Goal: Transaction & Acquisition: Purchase product/service

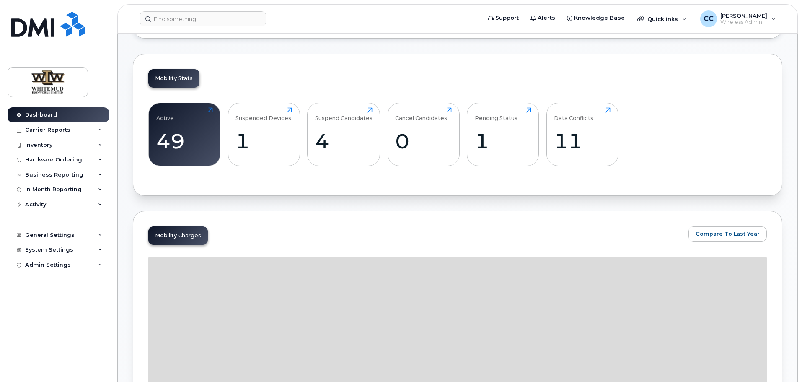
scroll to position [168, 0]
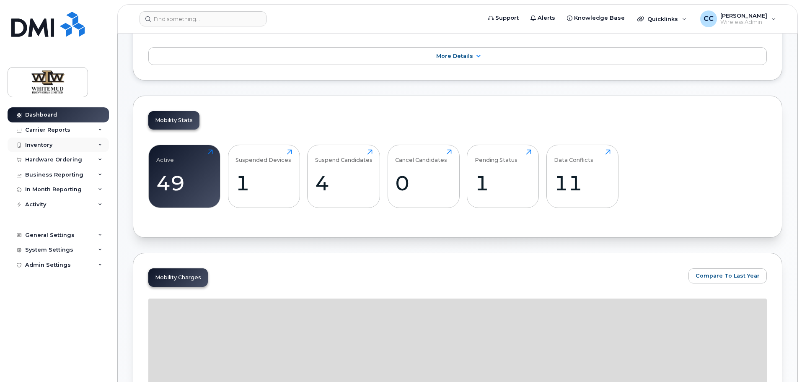
click at [58, 145] on div "Inventory" at bounding box center [58, 144] width 101 height 15
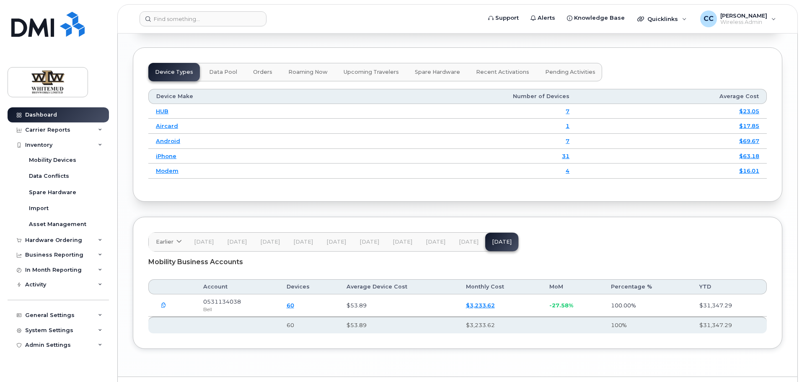
scroll to position [1062, 0]
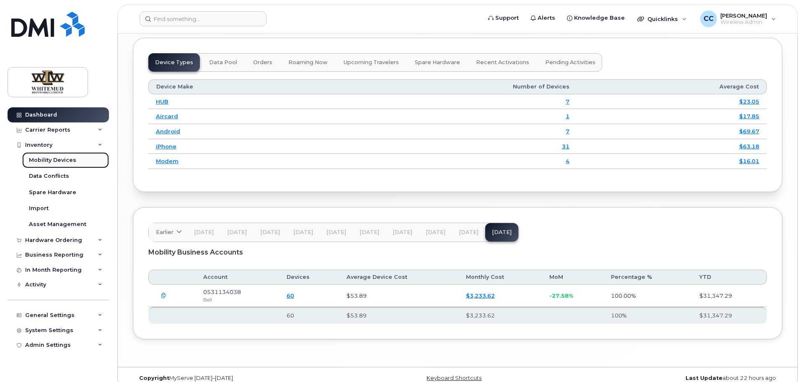
click at [57, 161] on div "Mobility Devices" at bounding box center [52, 160] width 47 height 8
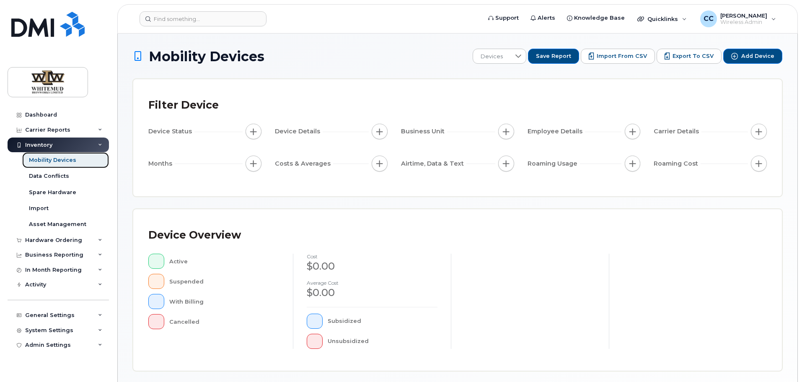
click at [57, 161] on div "Mobility Devices" at bounding box center [52, 160] width 47 height 8
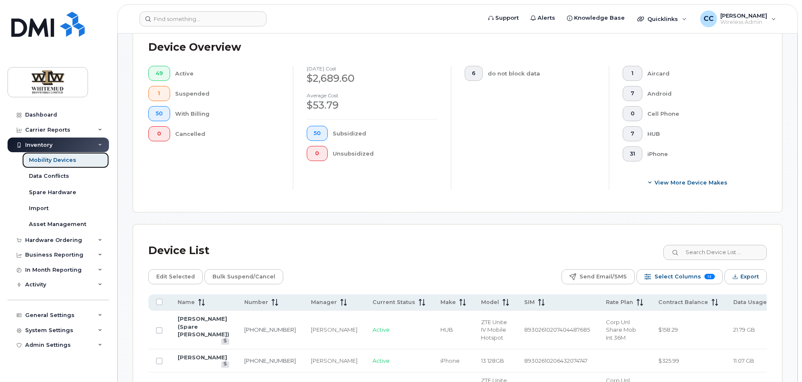
scroll to position [419, 0]
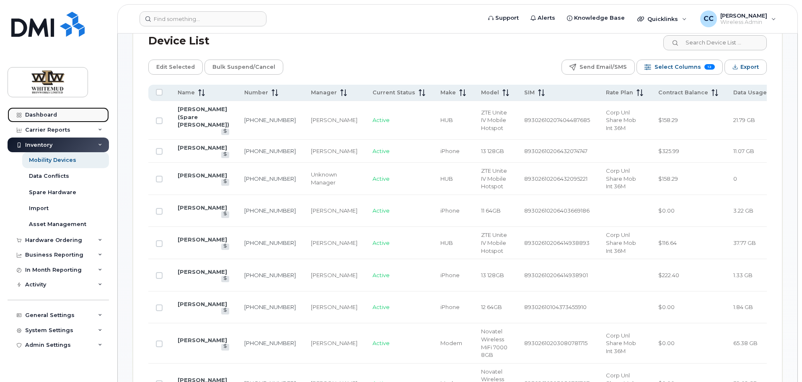
click at [48, 111] on link "Dashboard" at bounding box center [58, 114] width 101 height 15
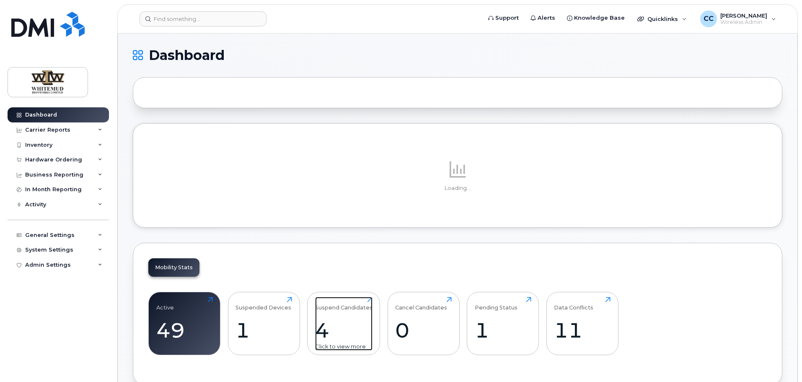
click at [327, 329] on div "4" at bounding box center [343, 329] width 57 height 25
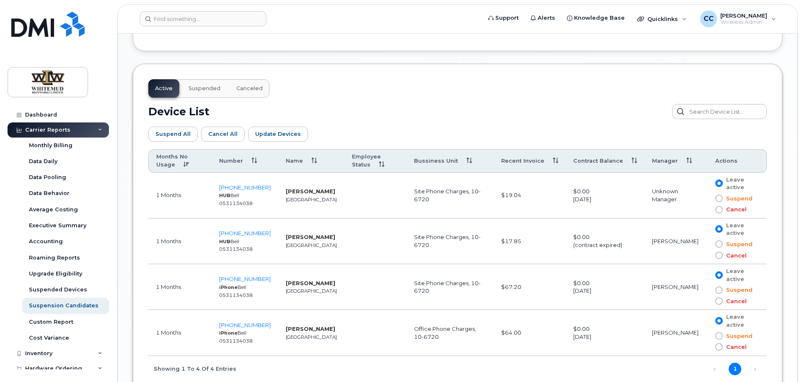
scroll to position [419, 0]
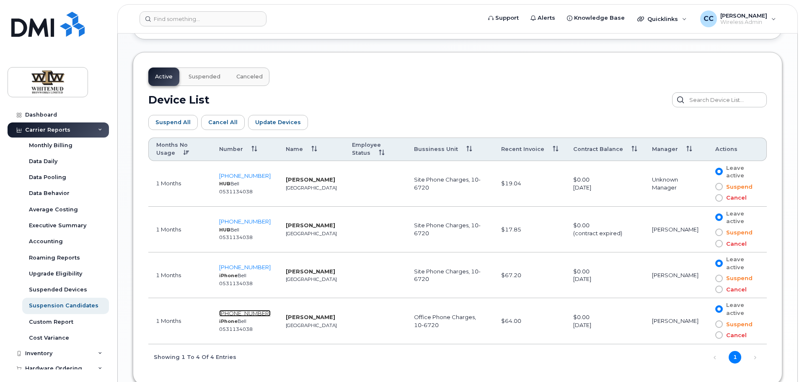
click at [256, 312] on span "[PHONE_NUMBER]" at bounding box center [245, 313] width 52 height 7
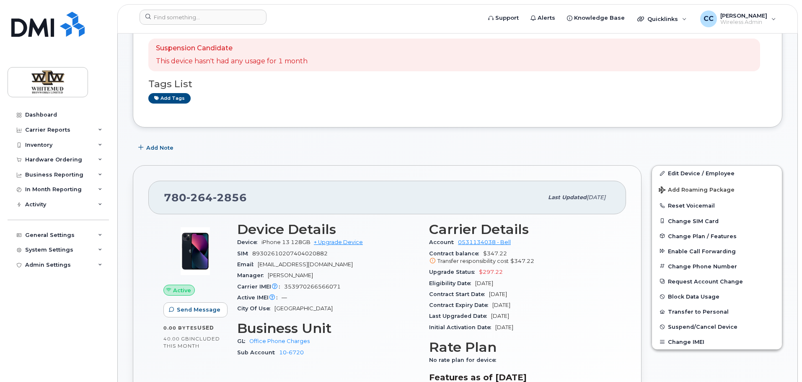
scroll to position [84, 0]
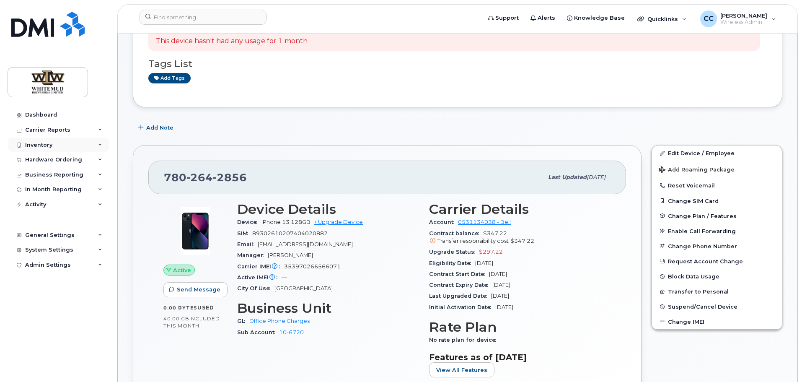
click at [50, 145] on div "Inventory" at bounding box center [38, 145] width 27 height 7
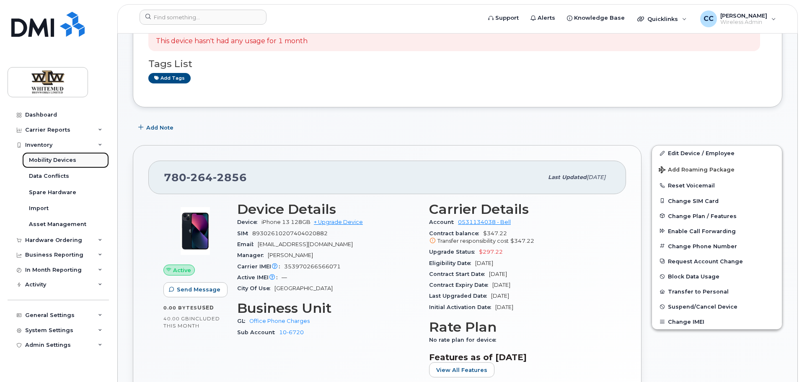
click at [42, 156] on div "Mobility Devices" at bounding box center [52, 160] width 47 height 8
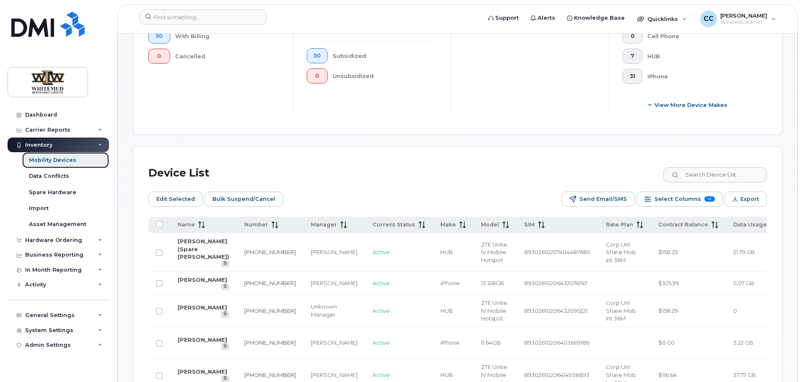
scroll to position [281, 0]
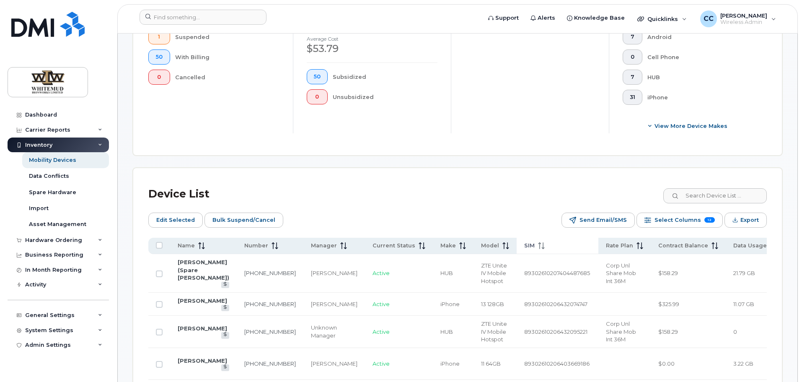
click at [524, 242] on div "SIM" at bounding box center [557, 246] width 67 height 8
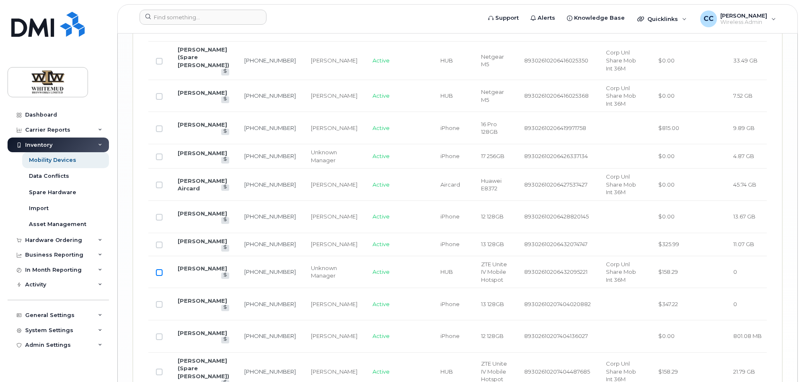
scroll to position [1915, 0]
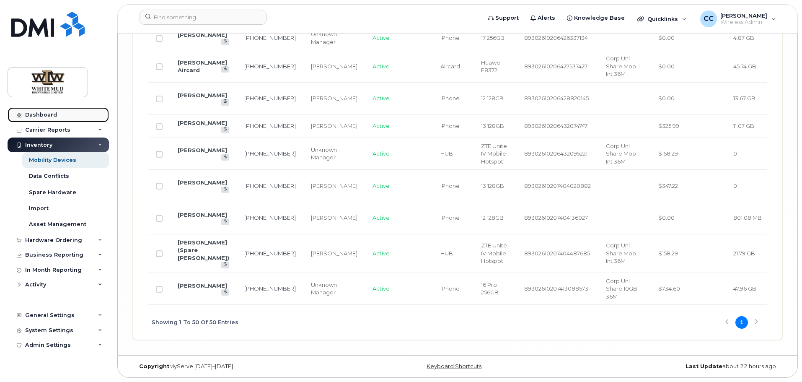
click at [45, 117] on div "Dashboard" at bounding box center [41, 114] width 32 height 7
click at [47, 113] on div "Dashboard" at bounding box center [41, 114] width 32 height 7
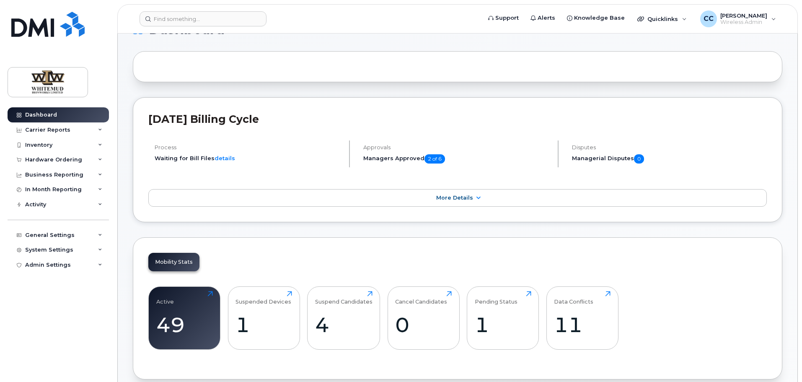
scroll to position [84, 0]
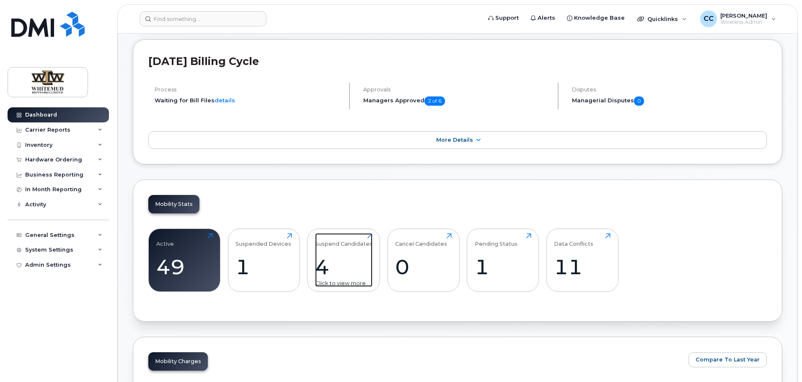
click at [329, 264] on div "4" at bounding box center [343, 266] width 57 height 25
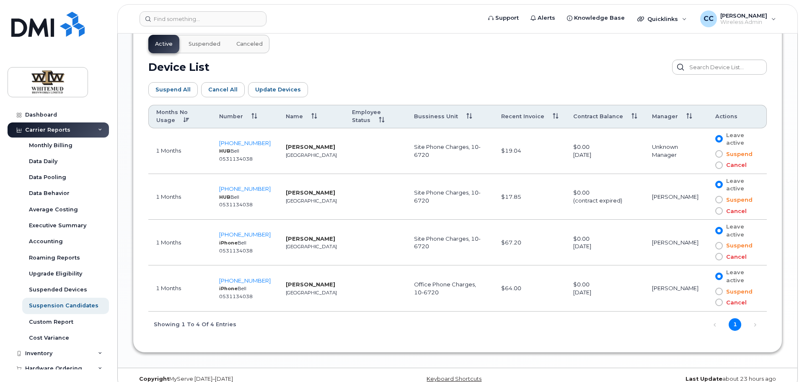
scroll to position [464, 0]
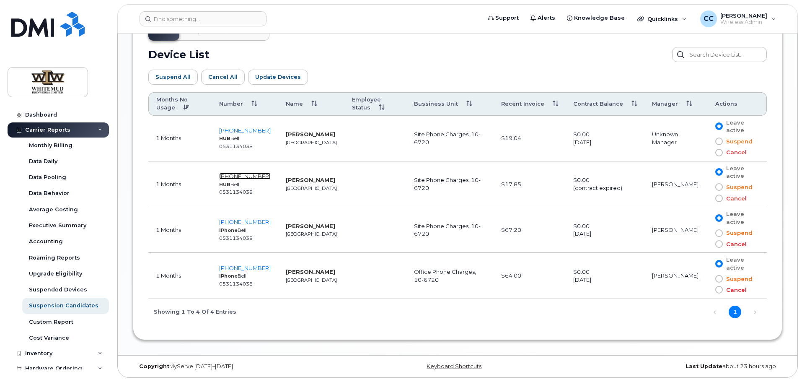
click at [239, 173] on span "[PHONE_NUMBER]" at bounding box center [245, 176] width 52 height 7
click at [253, 129] on span "[PHONE_NUMBER]" at bounding box center [245, 130] width 52 height 7
click at [259, 175] on span "[PHONE_NUMBER]" at bounding box center [245, 176] width 52 height 7
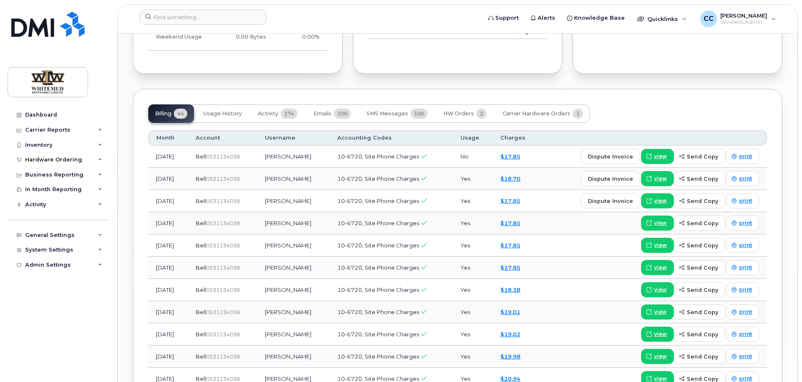
scroll to position [586, 0]
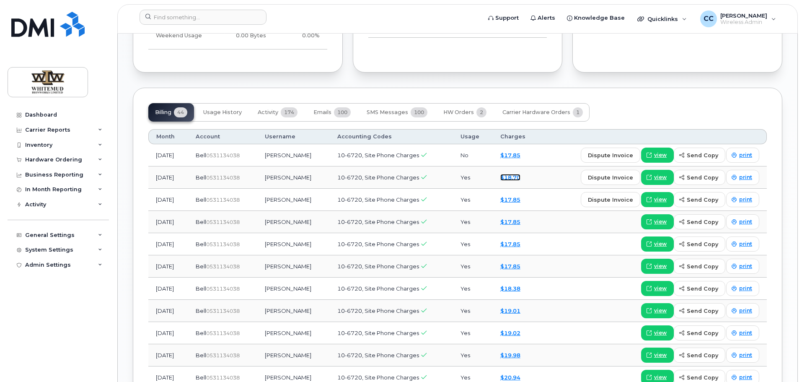
click at [519, 176] on link "$18.70" at bounding box center [510, 177] width 20 height 7
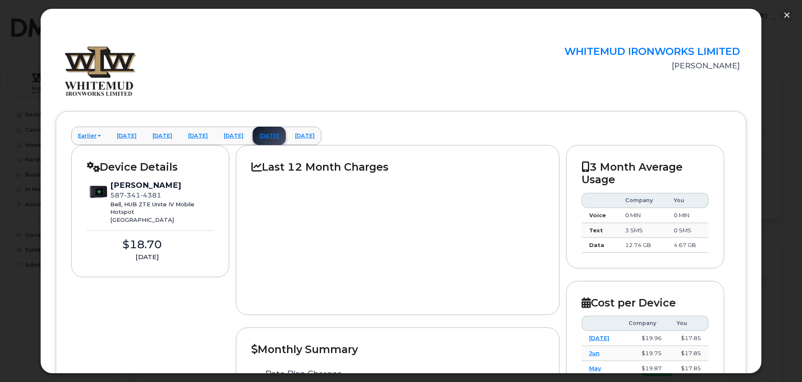
scroll to position [0, 0]
click at [788, 15] on button "button" at bounding box center [786, 14] width 13 height 13
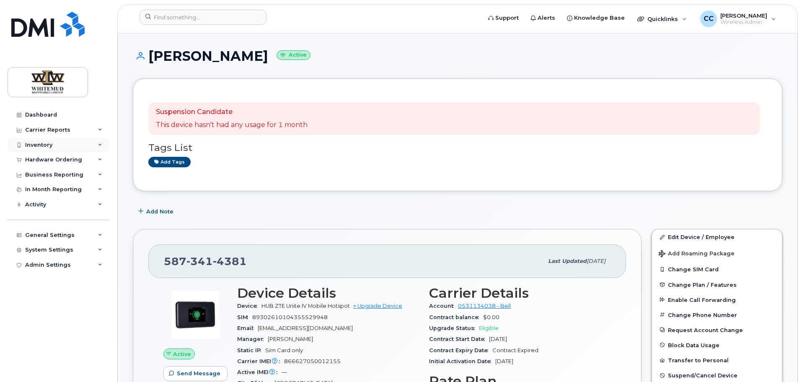
click at [66, 147] on div "Inventory" at bounding box center [58, 144] width 101 height 15
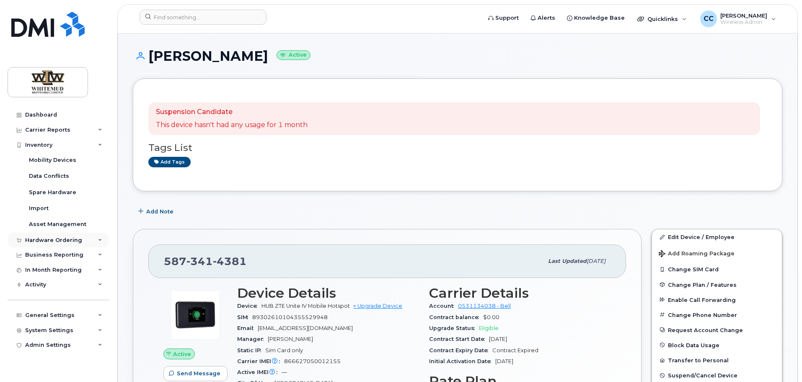
click at [61, 235] on div "Hardware Ordering" at bounding box center [58, 239] width 101 height 15
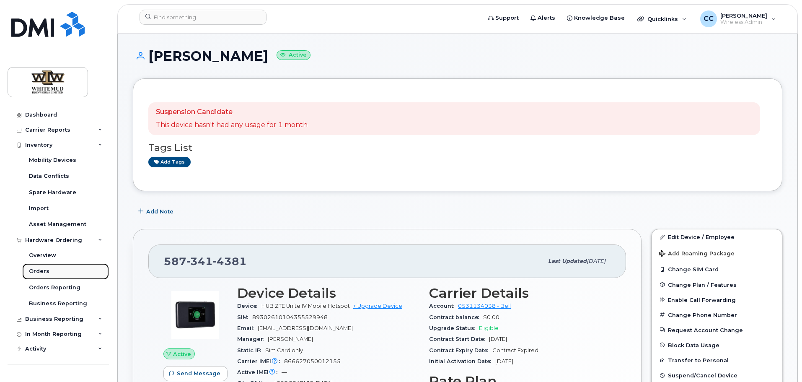
click at [53, 270] on link "Orders" at bounding box center [65, 271] width 87 height 16
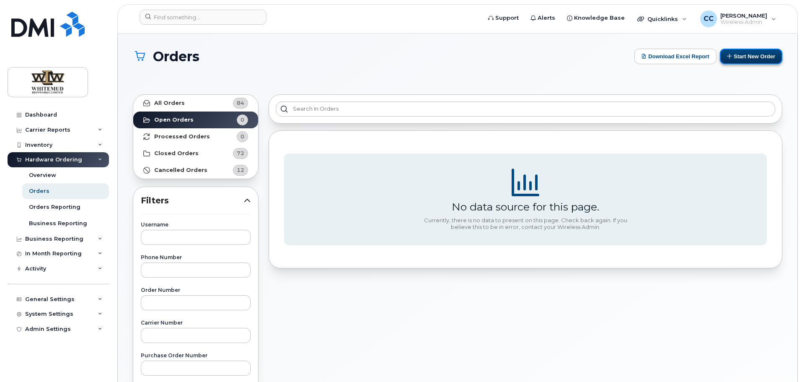
click at [733, 57] on button "Start New Order" at bounding box center [751, 56] width 62 height 15
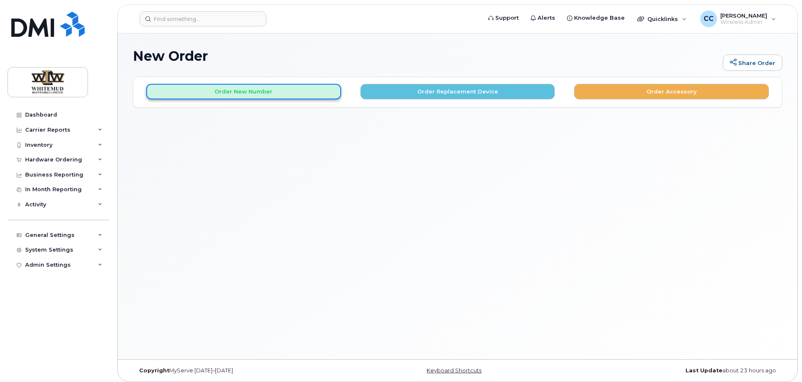
click at [281, 94] on button "Order New Number" at bounding box center [243, 91] width 195 height 15
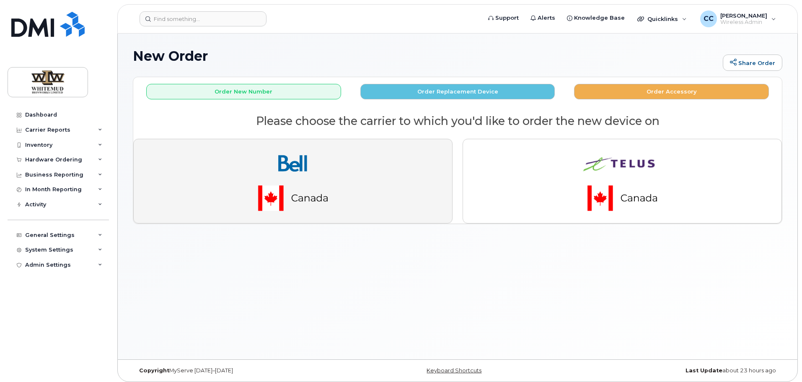
click at [315, 149] on img "button" at bounding box center [292, 181] width 117 height 70
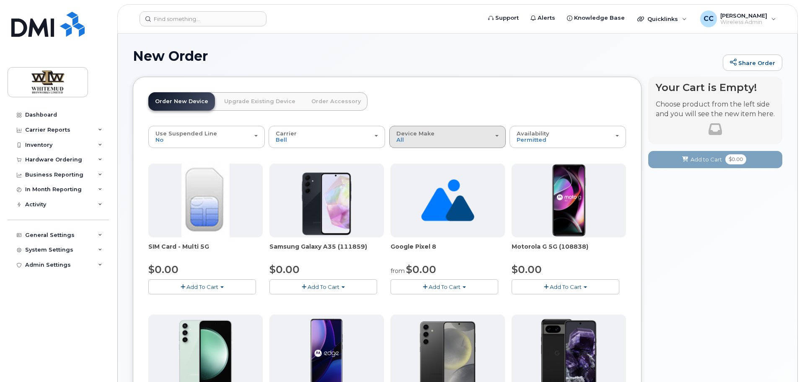
click at [428, 140] on div "Device Make All Android" at bounding box center [447, 136] width 102 height 13
click at [416, 106] on header "Order New Device Upgrade Existing Device Order Accessory Order new device and n…" at bounding box center [387, 109] width 478 height 34
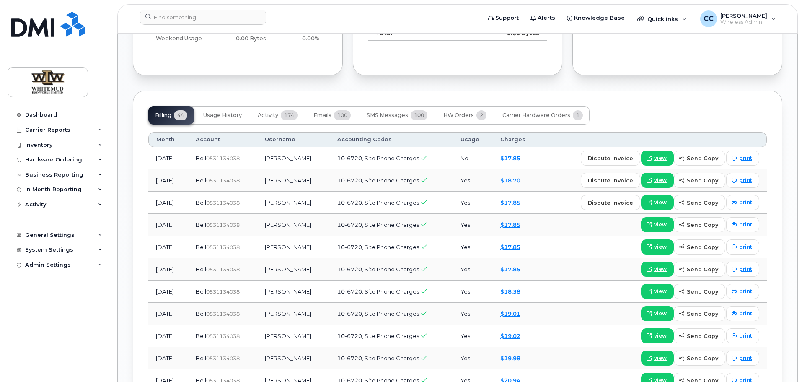
scroll to position [586, 0]
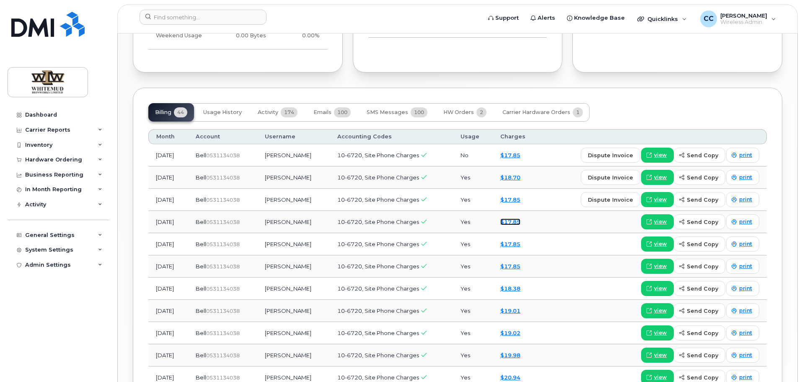
click at [520, 223] on link "$17.85" at bounding box center [510, 221] width 20 height 7
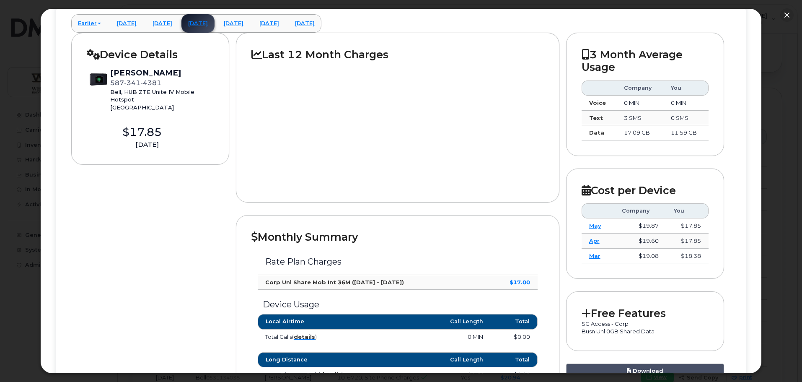
scroll to position [112, 0]
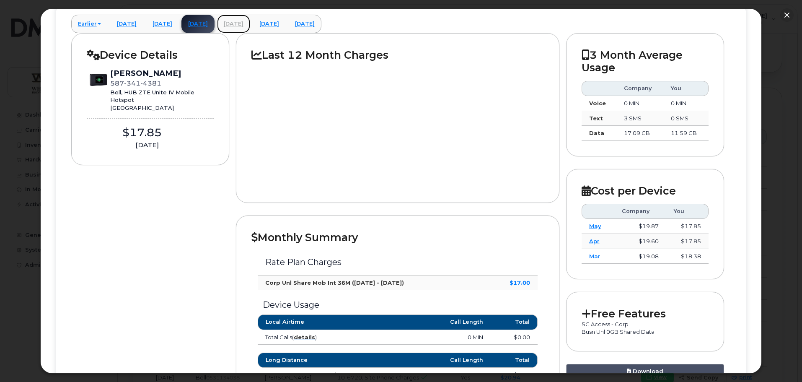
click at [250, 21] on link "[DATE]" at bounding box center [233, 24] width 33 height 18
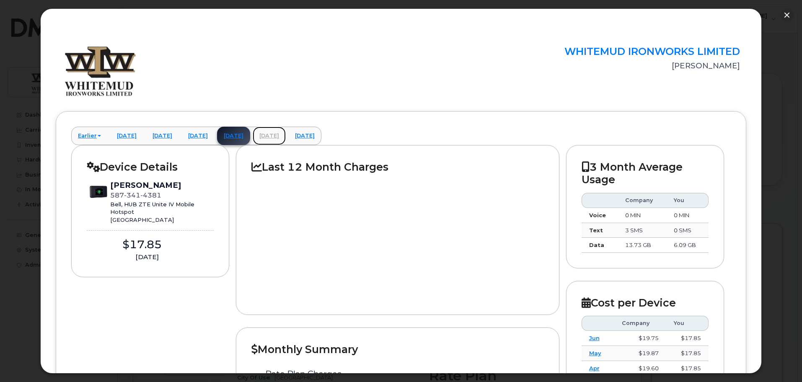
scroll to position [0, 0]
click at [286, 137] on link "August 2025" at bounding box center [269, 135] width 33 height 18
click at [321, 134] on link "[DATE]" at bounding box center [304, 135] width 33 height 18
click at [785, 15] on button "button" at bounding box center [786, 14] width 13 height 13
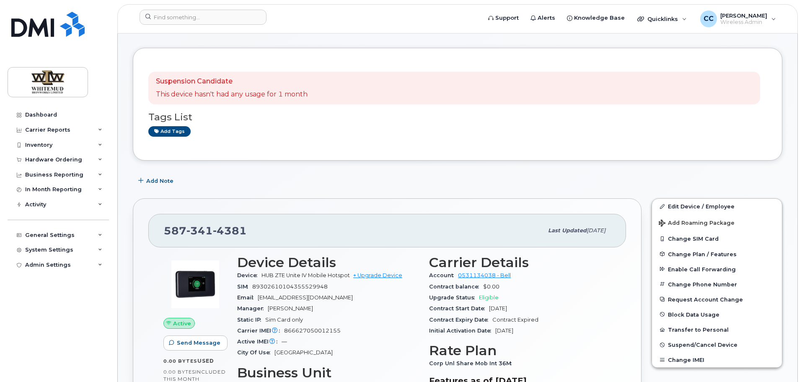
scroll to position [42, 0]
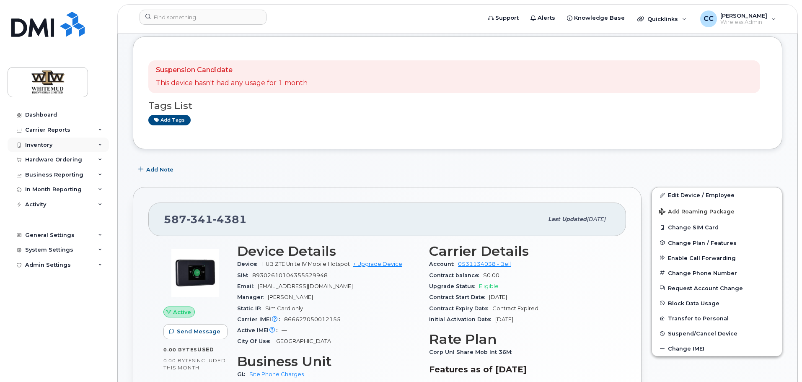
click at [50, 144] on div "Inventory" at bounding box center [38, 145] width 27 height 7
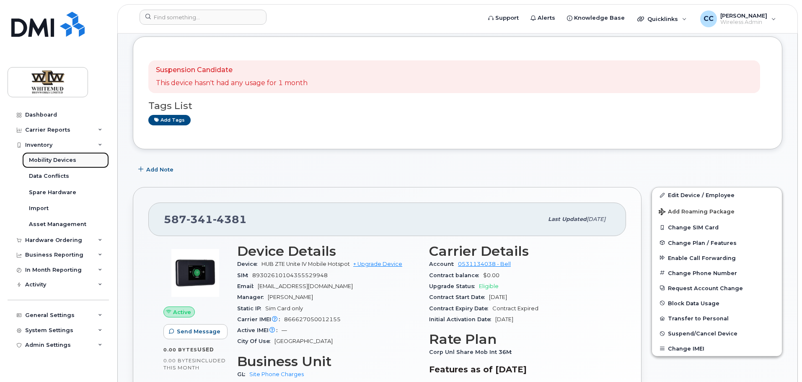
click at [50, 159] on div "Mobility Devices" at bounding box center [52, 160] width 47 height 8
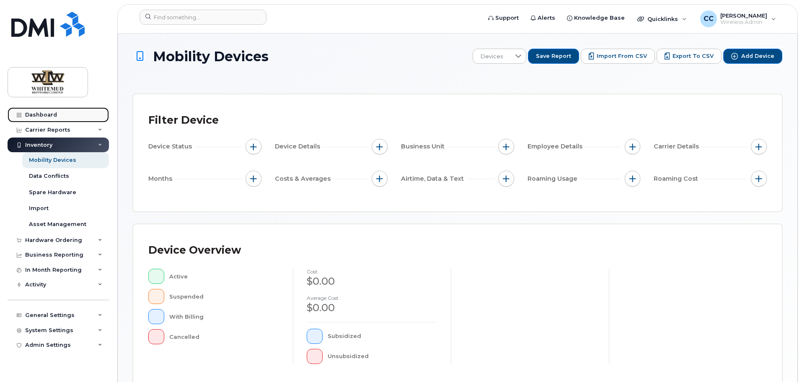
click at [39, 111] on div "Dashboard" at bounding box center [41, 114] width 32 height 7
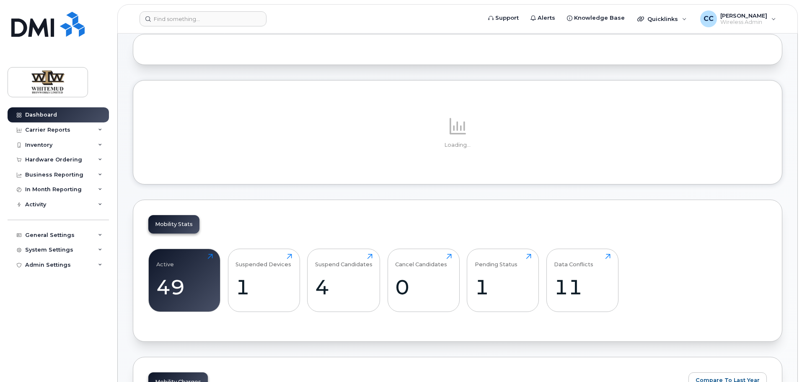
scroll to position [209, 0]
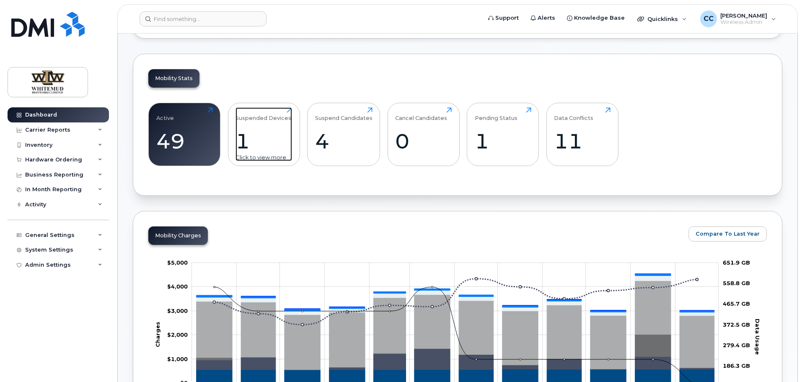
click at [242, 146] on div "1" at bounding box center [263, 141] width 57 height 25
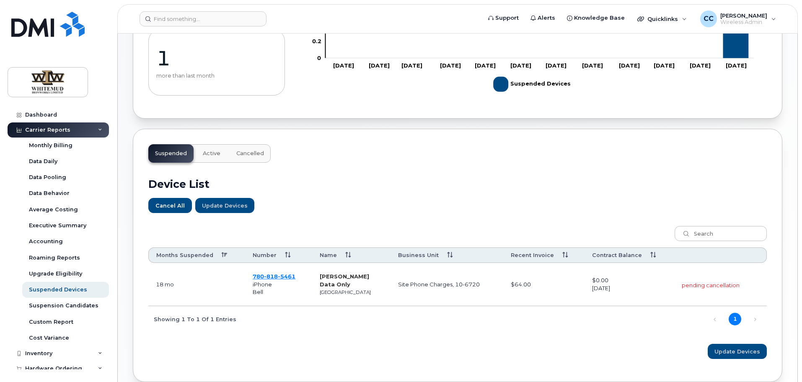
scroll to position [202, 0]
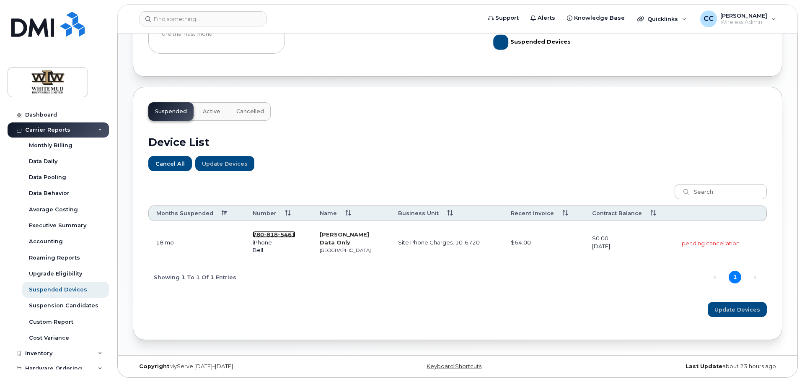
click at [282, 232] on span "5461" at bounding box center [287, 234] width 18 height 7
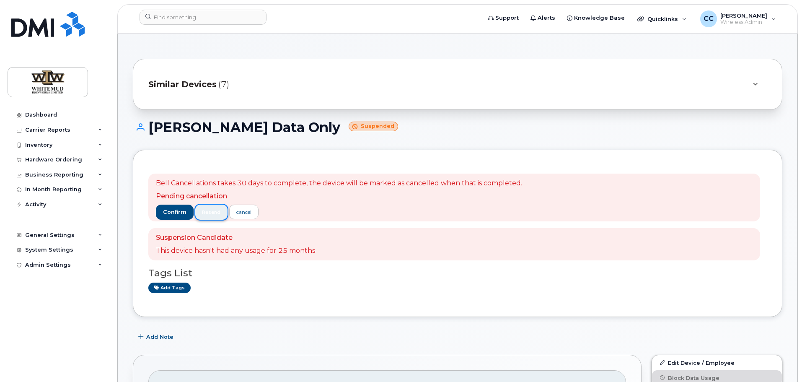
click at [212, 212] on span "resend" at bounding box center [211, 212] width 18 height 7
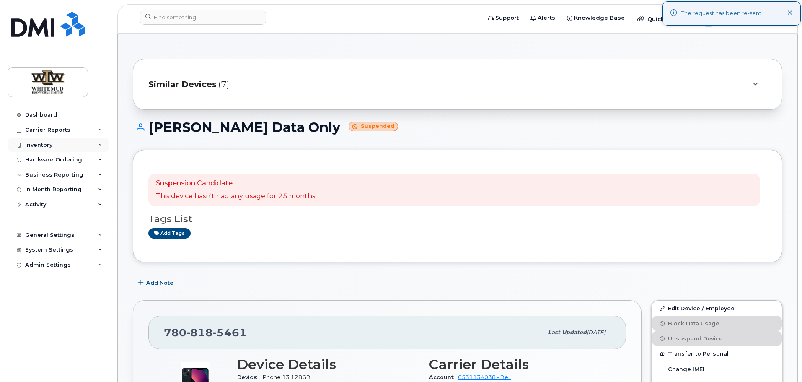
click at [49, 144] on div "Inventory" at bounding box center [38, 145] width 27 height 7
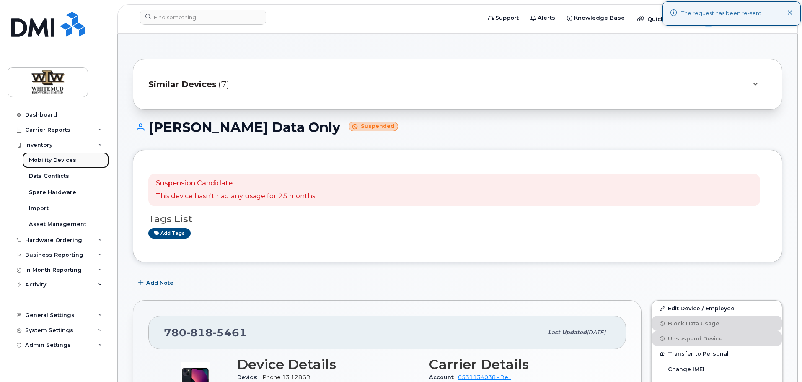
click at [48, 156] on div "Mobility Devices" at bounding box center [52, 160] width 47 height 8
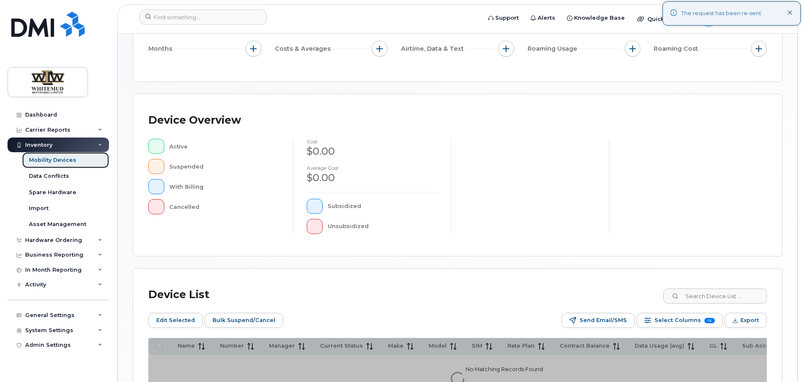
scroll to position [212, 0]
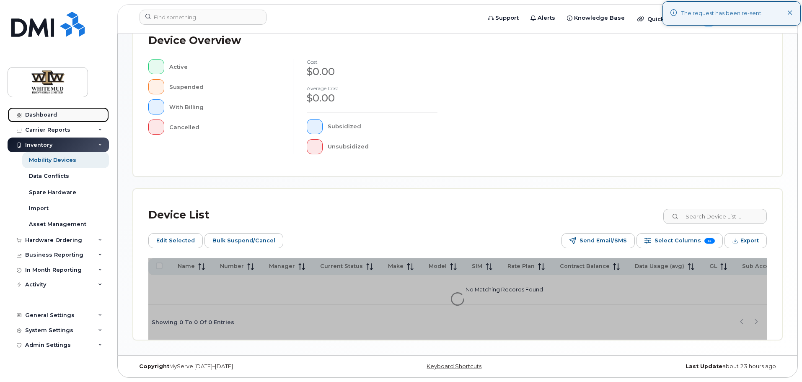
click at [36, 113] on div "Dashboard" at bounding box center [41, 114] width 32 height 7
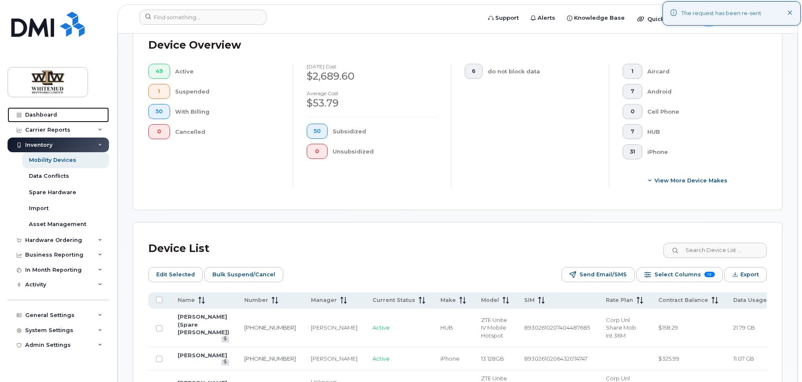
scroll to position [231, 0]
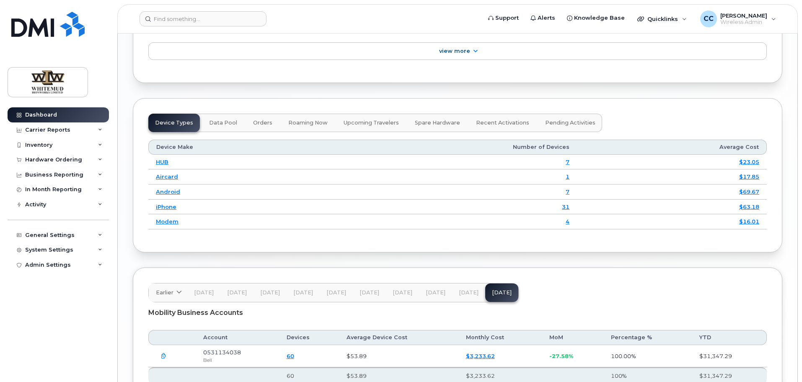
scroll to position [1005, 0]
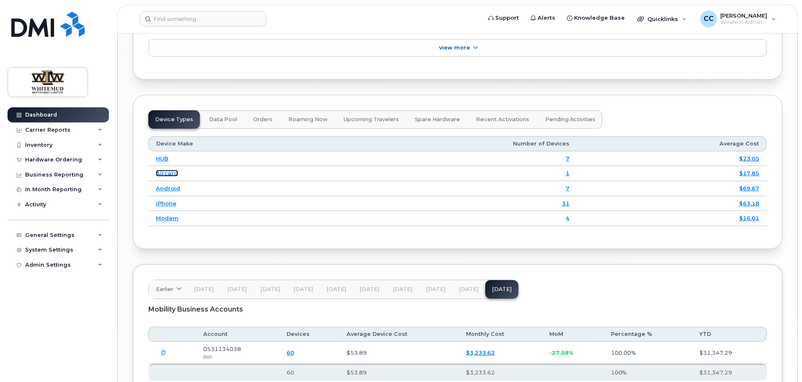
click at [168, 170] on link "Aircard" at bounding box center [167, 173] width 22 height 7
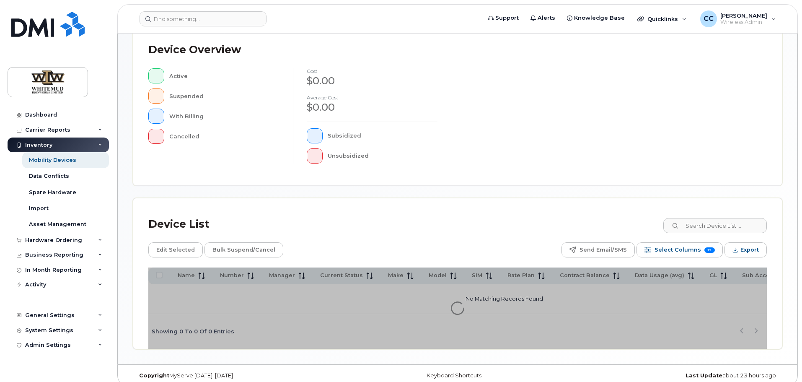
scroll to position [197, 0]
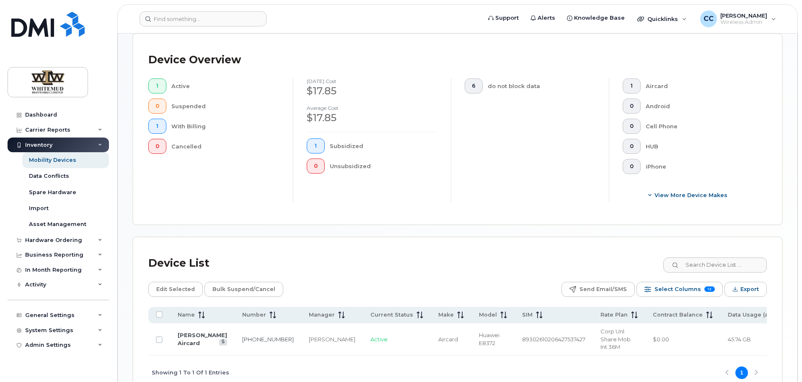
scroll to position [212, 0]
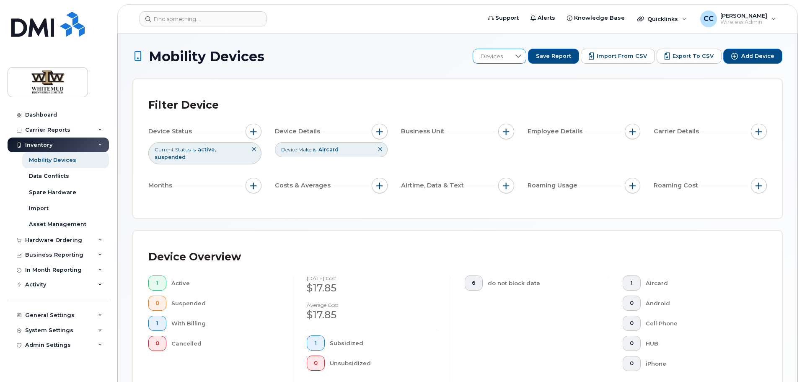
click at [521, 57] on icon at bounding box center [518, 55] width 6 height 3
click at [382, 132] on span "button" at bounding box center [379, 131] width 7 height 7
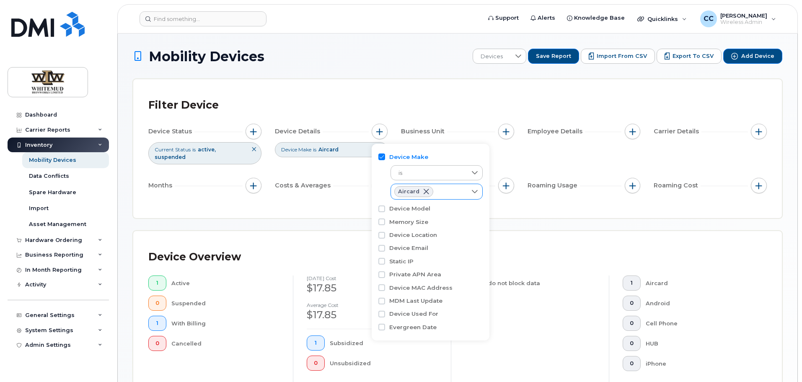
click at [470, 189] on div at bounding box center [475, 191] width 16 height 15
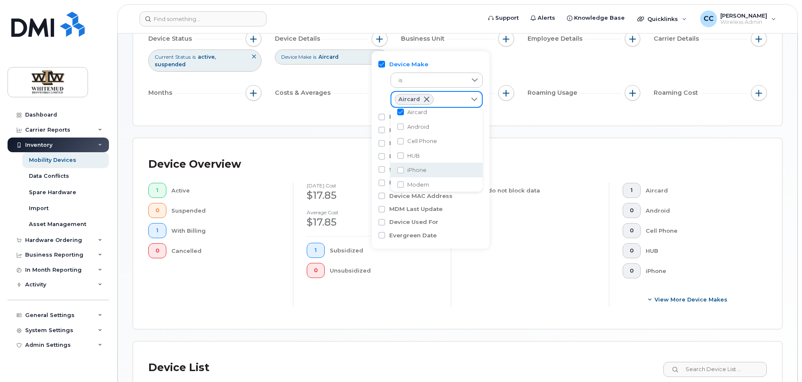
scroll to position [126, 0]
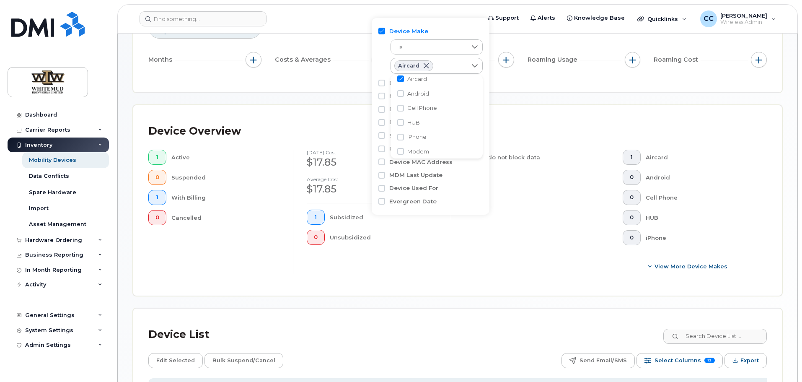
click at [397, 121] on li "HUB" at bounding box center [436, 122] width 92 height 15
checkbox input "true"
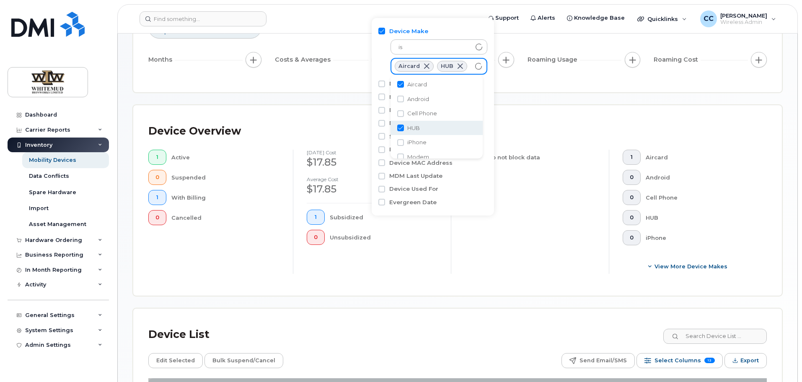
scroll to position [0, 0]
click at [400, 85] on input "Aircard" at bounding box center [400, 85] width 7 height 7
checkbox input "false"
click at [352, 22] on form at bounding box center [307, 18] width 336 height 15
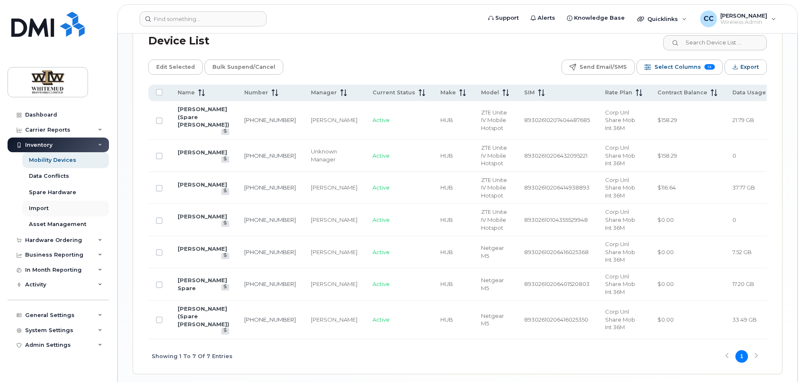
scroll to position [456, 0]
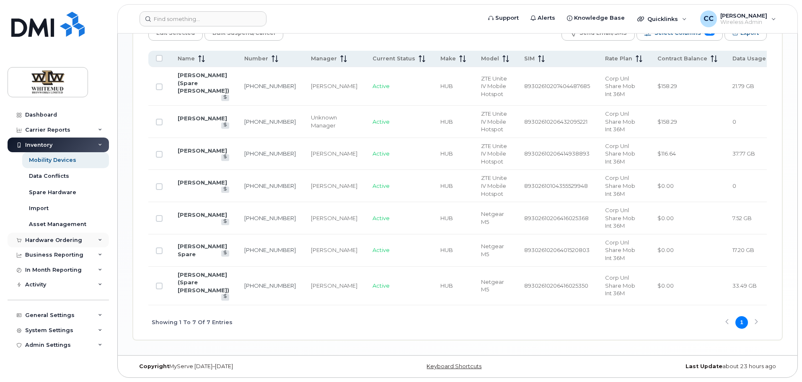
click at [60, 243] on div "Hardware Ordering" at bounding box center [58, 239] width 101 height 15
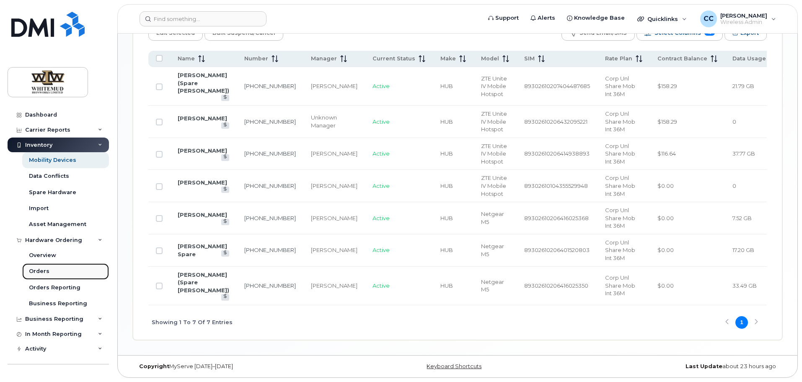
click at [52, 268] on link "Orders" at bounding box center [65, 271] width 87 height 16
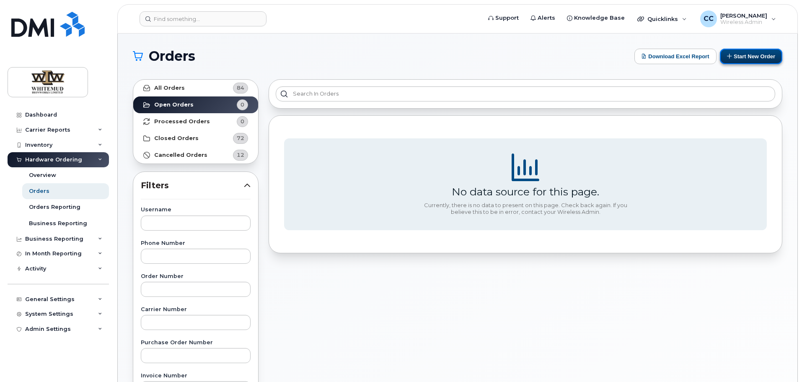
click at [738, 55] on button "Start New Order" at bounding box center [751, 56] width 62 height 15
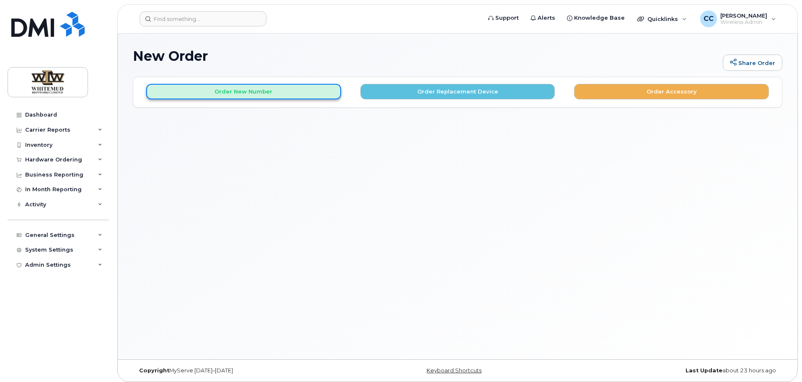
click at [256, 88] on button "Order New Number" at bounding box center [243, 91] width 195 height 15
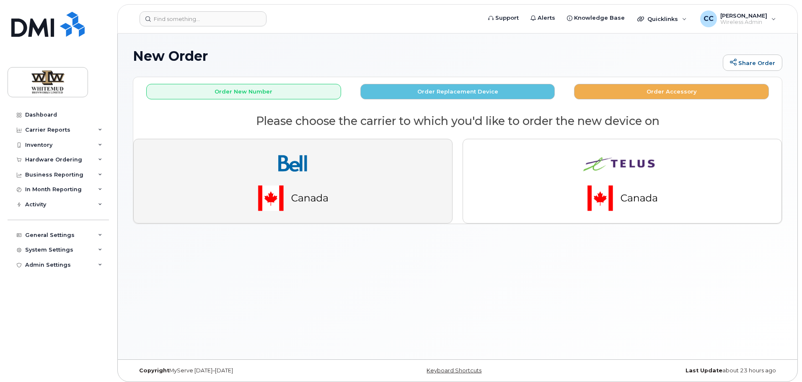
click at [292, 159] on img "button" at bounding box center [292, 181] width 117 height 70
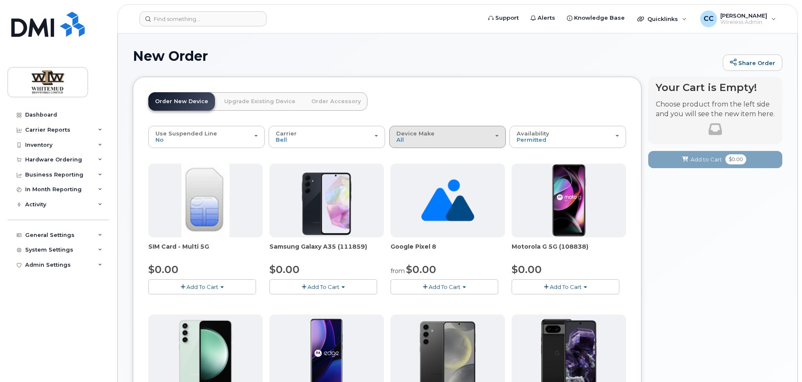
click at [439, 135] on div "Device Make All Android" at bounding box center [447, 136] width 102 height 13
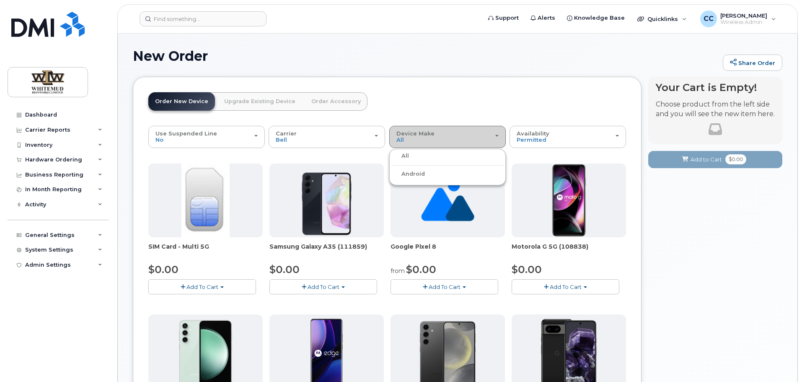
click at [439, 135] on div "Device Make All Android" at bounding box center [447, 136] width 102 height 13
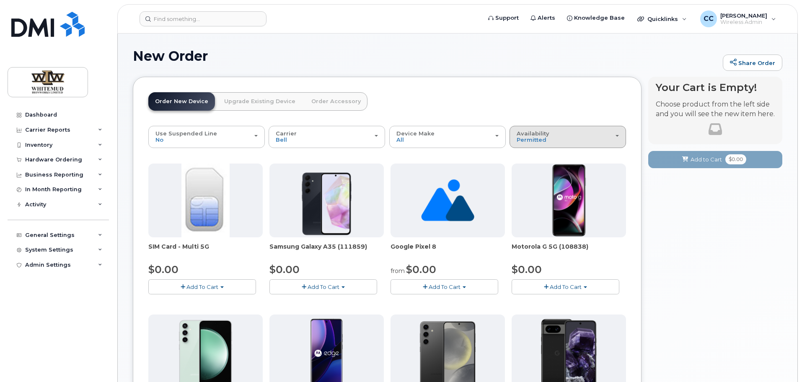
click at [545, 132] on span "Availability" at bounding box center [532, 133] width 33 height 7
click at [534, 168] on div "All" at bounding box center [567, 170] width 112 height 10
click at [581, 137] on div "Availability Permitted All" at bounding box center [567, 136] width 102 height 13
click at [524, 170] on label "All" at bounding box center [520, 170] width 18 height 10
click at [0, 0] on input "All" at bounding box center [0, 0] width 0 height 0
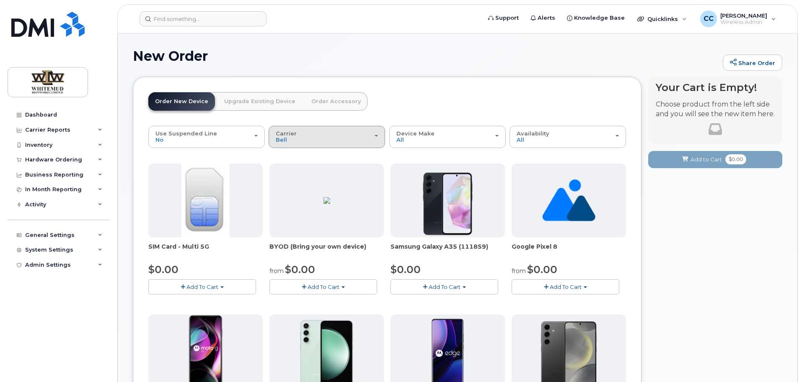
click at [350, 136] on div "Carrier Bell Telus" at bounding box center [327, 136] width 102 height 13
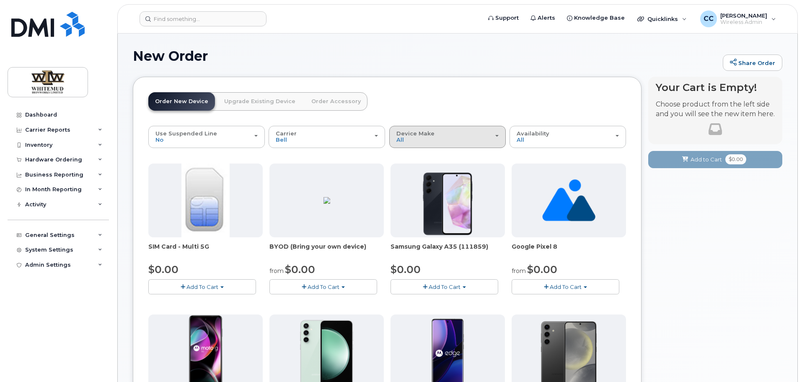
click at [447, 136] on div "Device Make All Android" at bounding box center [447, 136] width 102 height 13
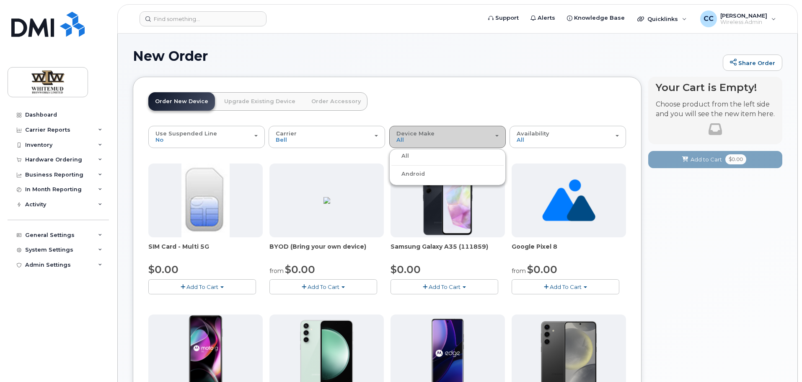
click at [447, 136] on div "Device Make All Android" at bounding box center [447, 136] width 102 height 13
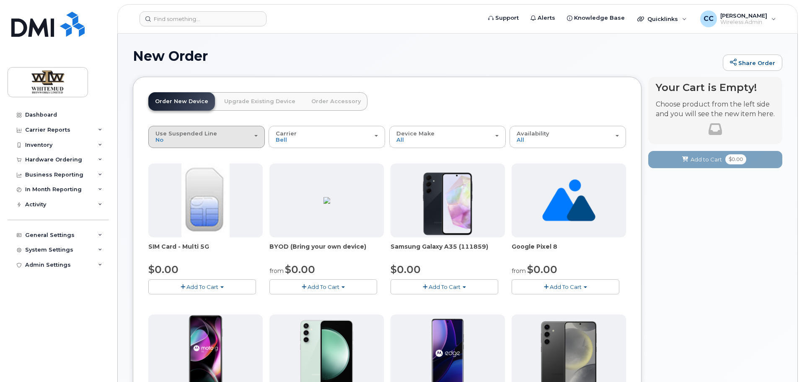
click at [258, 137] on button "Use Suspended Line No" at bounding box center [206, 137] width 116 height 22
click at [253, 136] on div "Use Suspended Line No" at bounding box center [206, 136] width 102 height 13
click at [253, 101] on link "Upgrade Existing Device" at bounding box center [259, 101] width 85 height 18
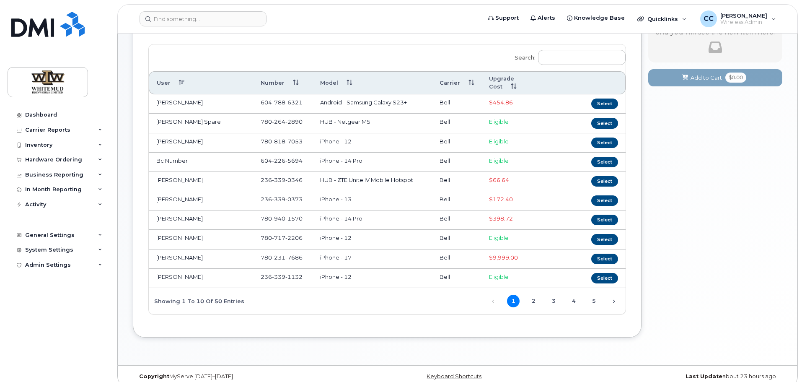
scroll to position [84, 0]
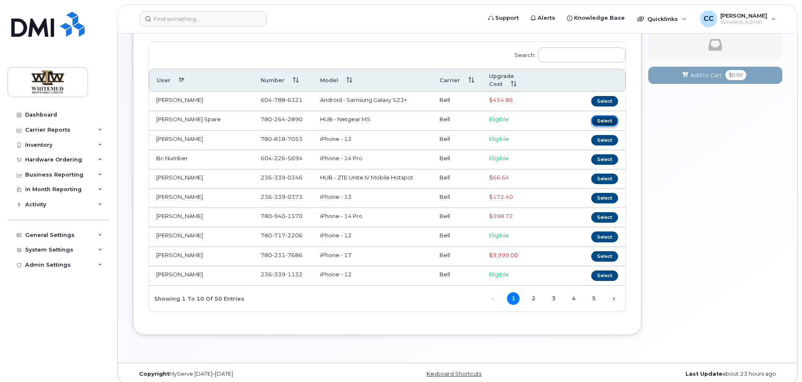
click at [597, 115] on button "Select" at bounding box center [604, 120] width 27 height 10
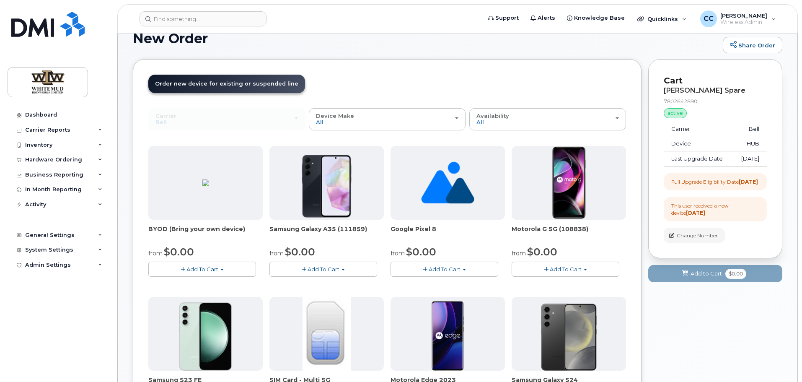
scroll to position [0, 0]
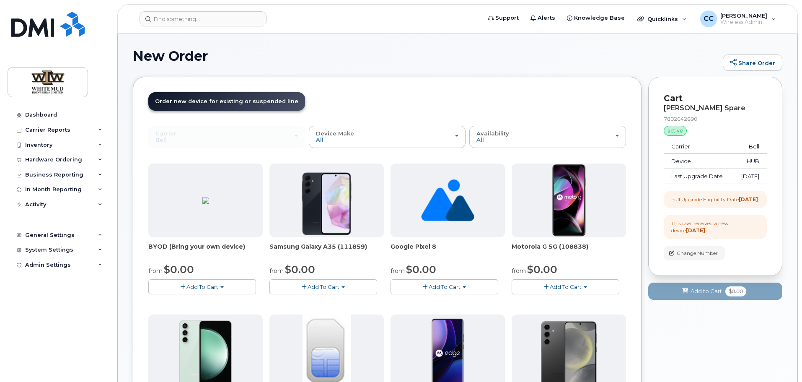
click at [680, 28] on header "Support Alerts Knowledge Base Quicklinks Suspend / Cancel Device Change SIM Car…" at bounding box center [457, 18] width 680 height 29
click at [677, 21] on span "Quicklinks" at bounding box center [662, 18] width 31 height 7
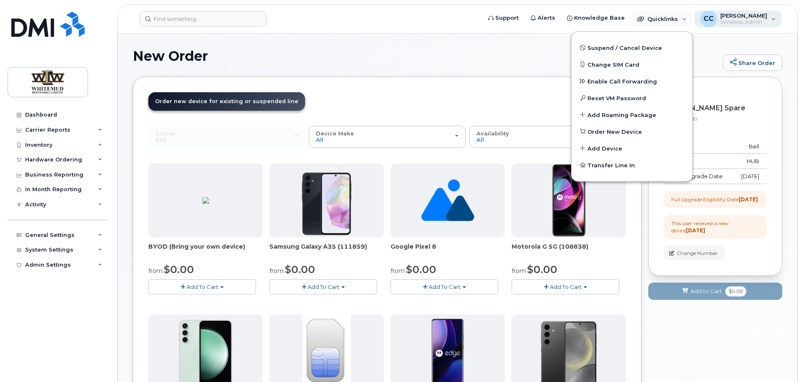
click at [764, 20] on span "Wireless Admin" at bounding box center [743, 22] width 47 height 7
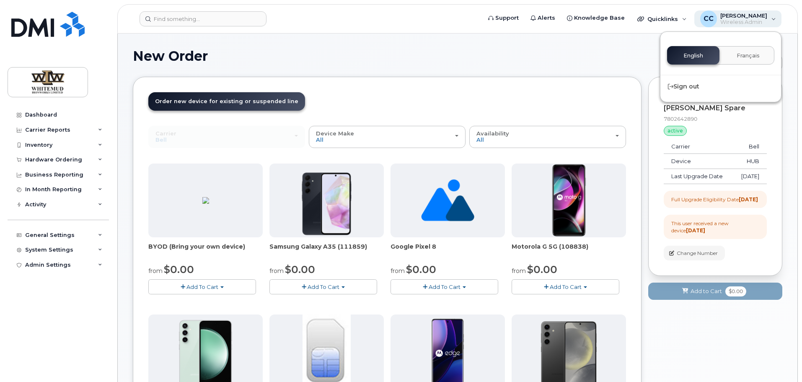
click at [764, 20] on span "Wireless Admin" at bounding box center [743, 22] width 47 height 7
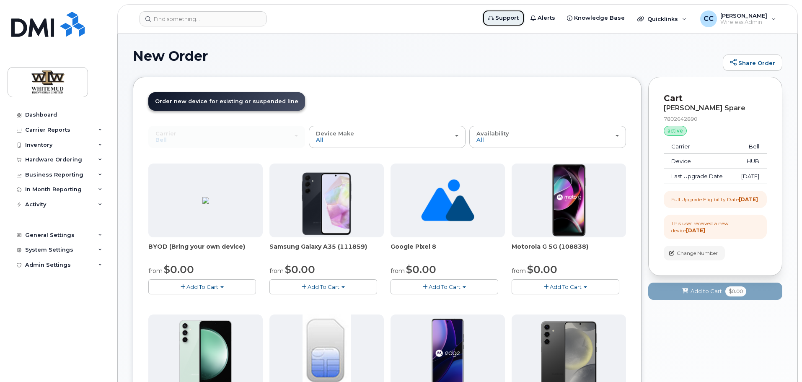
click at [519, 20] on span "Support" at bounding box center [506, 18] width 23 height 8
